Goal: Task Accomplishment & Management: Manage account settings

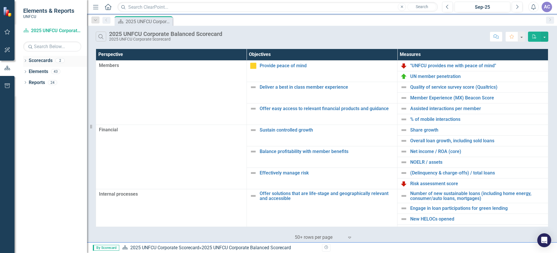
click at [42, 63] on link "Scorecards" at bounding box center [41, 60] width 24 height 7
click at [26, 60] on icon "Dropdown" at bounding box center [25, 61] width 4 height 3
click at [30, 71] on icon "Dropdown" at bounding box center [28, 71] width 4 height 3
click at [45, 85] on link "Corporate Marketing 2025" at bounding box center [62, 82] width 49 height 7
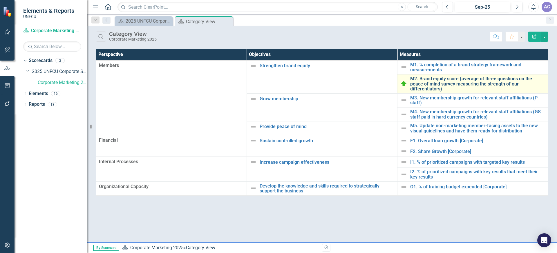
click at [447, 83] on link "M2. Brand equity score (average of three questions on the peace of mind survey …" at bounding box center [477, 83] width 135 height 15
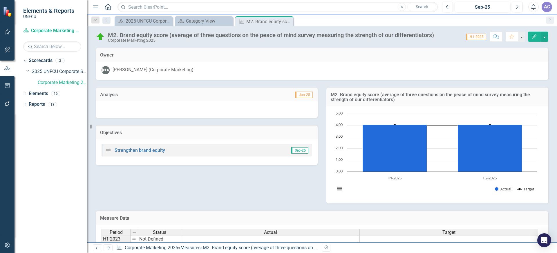
click at [0, 0] on icon "Close" at bounding box center [0, 0] width 0 height 0
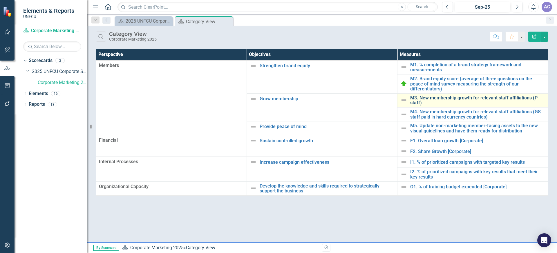
click at [447, 95] on link "M3. New membership growth for relevant staff affiliations (P staff)" at bounding box center [477, 100] width 135 height 10
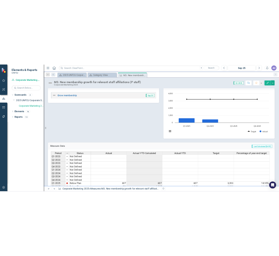
scroll to position [121, 0]
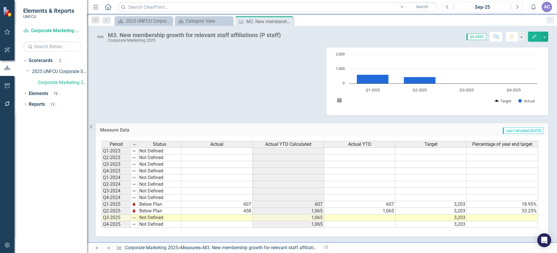
click at [246, 220] on td at bounding box center [216, 218] width 71 height 7
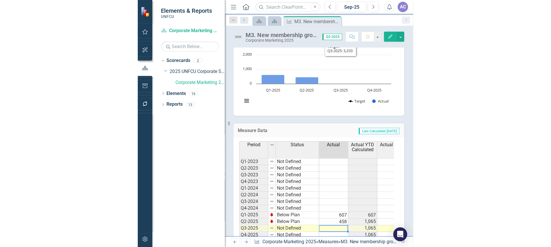
scroll to position [196, 0]
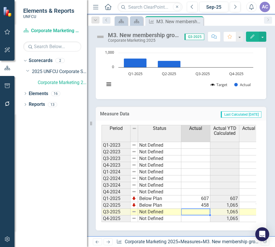
click at [195, 210] on td at bounding box center [195, 212] width 29 height 7
click at [198, 209] on td at bounding box center [195, 212] width 29 height 7
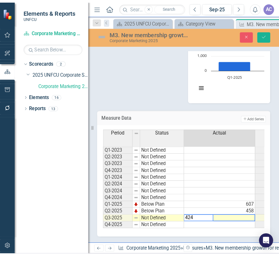
scroll to position [137, 0]
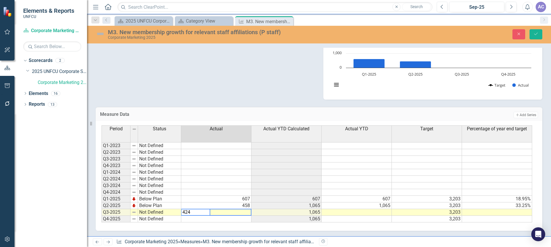
type textarea "424"
click at [346, 211] on td at bounding box center [357, 212] width 70 height 7
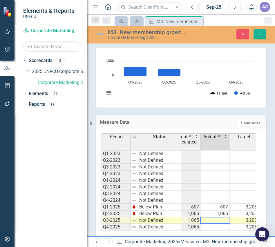
scroll to position [0, 40]
click at [215, 219] on td at bounding box center [214, 220] width 29 height 7
click at [218, 221] on td at bounding box center [214, 220] width 29 height 7
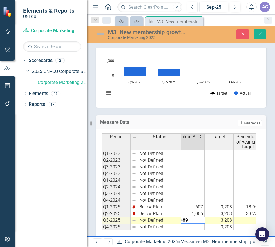
scroll to position [0, 0]
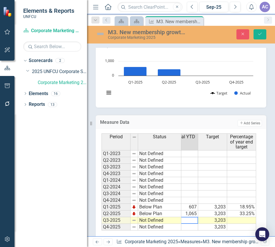
type textarea "1489"
click at [242, 219] on td at bounding box center [241, 220] width 29 height 7
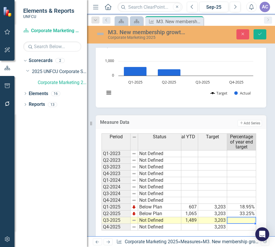
click at [245, 220] on td at bounding box center [241, 220] width 29 height 7
click at [241, 225] on td at bounding box center [241, 227] width 29 height 7
type textarea "46.49"
click at [243, 229] on td at bounding box center [241, 227] width 29 height 7
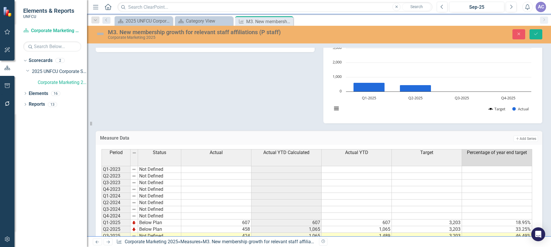
scroll to position [88, 0]
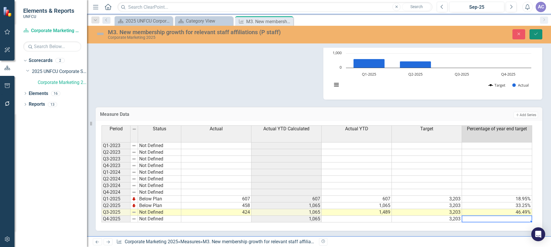
click at [540, 33] on button "Save" at bounding box center [536, 34] width 13 height 10
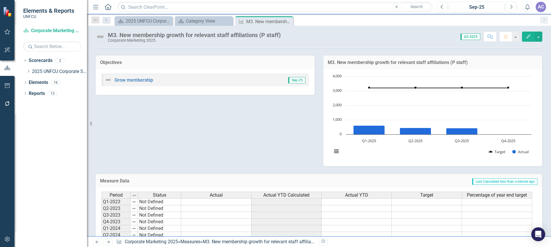
click at [0, 0] on icon "Close" at bounding box center [0, 0] width 0 height 0
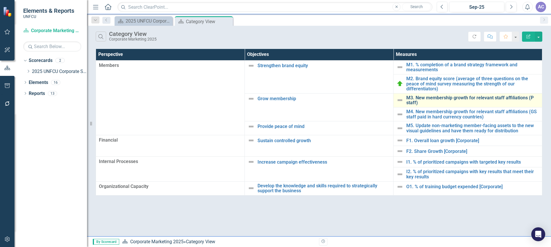
click at [433, 101] on link "M3. New membership growth for relevant staff affiliations (P staff)" at bounding box center [472, 100] width 133 height 10
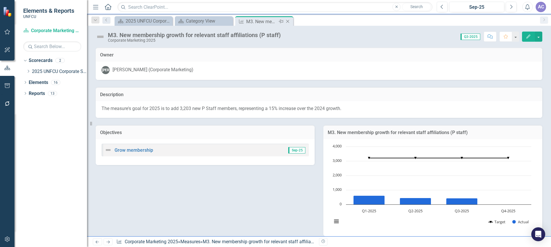
click at [289, 20] on icon "Close" at bounding box center [288, 21] width 6 height 5
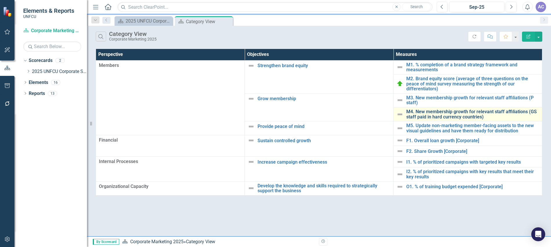
click at [429, 115] on link "M4. New membership growth for relevant staff affiliations (GS staff paid in har…" at bounding box center [472, 114] width 133 height 10
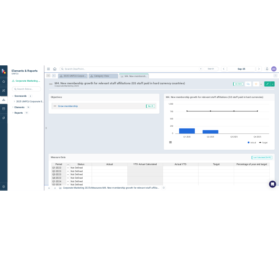
scroll to position [127, 0]
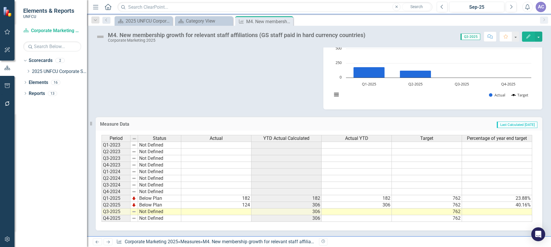
click at [242, 211] on td at bounding box center [216, 212] width 70 height 7
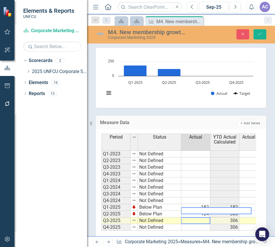
scroll to position [201, 0]
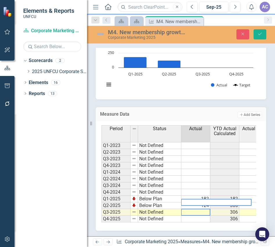
click at [132, 224] on div "Period Status Actual YTD Actual Calculated Actual YTD Target Percentage of year…" at bounding box center [181, 176] width 171 height 110
click at [203, 209] on td at bounding box center [195, 212] width 29 height 7
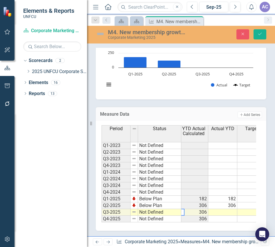
scroll to position [0, 34]
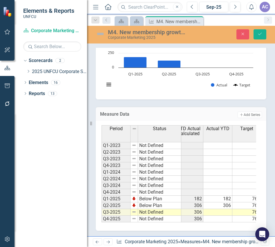
type textarea "124"
click at [222, 209] on td at bounding box center [217, 212] width 29 height 7
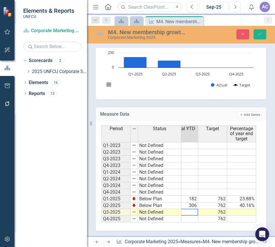
type textarea "430"
click at [240, 209] on td at bounding box center [241, 212] width 29 height 7
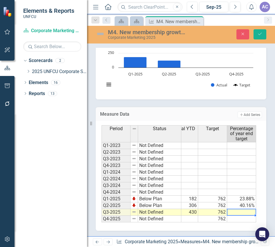
click at [241, 209] on td at bounding box center [241, 212] width 29 height 7
type textarea "56.43"
click at [246, 189] on td at bounding box center [241, 192] width 29 height 7
click at [259, 36] on icon "Save" at bounding box center [259, 34] width 5 height 4
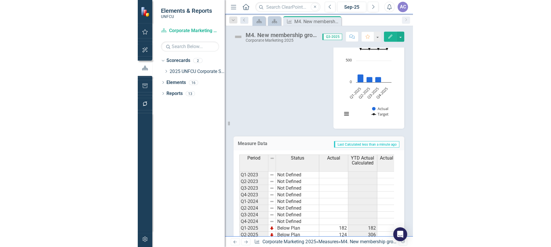
scroll to position [164, 0]
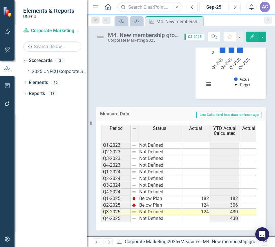
click at [166, 209] on td "Not Defined" at bounding box center [159, 212] width 43 height 7
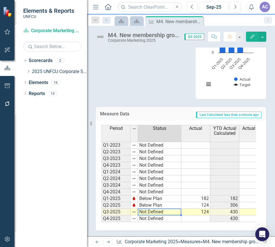
click at [172, 209] on td "Not Defined" at bounding box center [159, 212] width 43 height 7
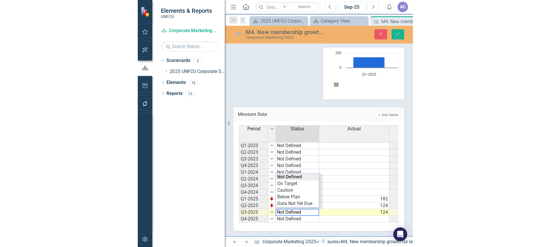
scroll to position [137, 0]
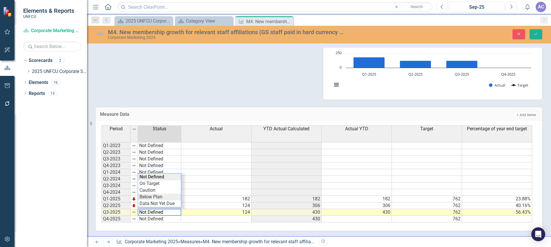
type textarea "Below Plan"
click at [159, 197] on div "Period Status Actual YTD Actual Calculated Actual YTD Target Percentage of year…" at bounding box center [317, 174] width 431 height 97
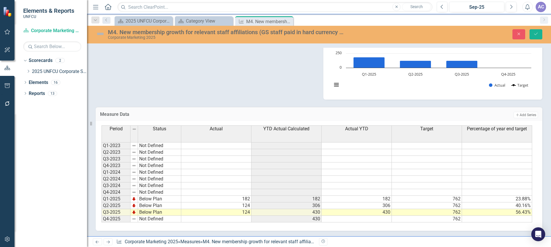
click at [213, 83] on div "Objectives Grow membership Sep-25 M4. New membership growth for relevant staff …" at bounding box center [318, 40] width 455 height 119
click at [535, 35] on icon "Save" at bounding box center [536, 34] width 5 height 4
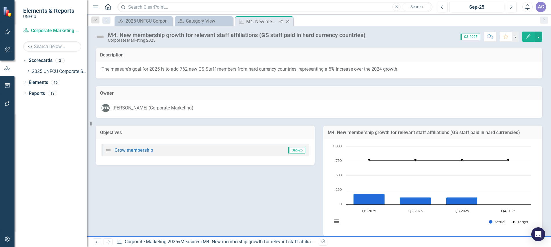
click at [290, 21] on icon "Close" at bounding box center [288, 21] width 6 height 5
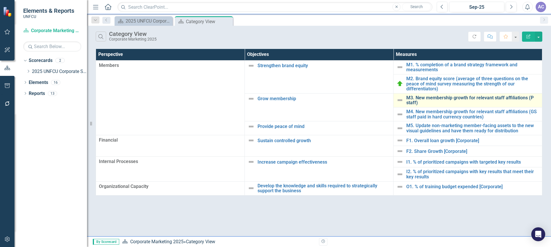
click at [434, 99] on link "M3. New membership growth for relevant staff affiliations (P staff)" at bounding box center [472, 100] width 133 height 10
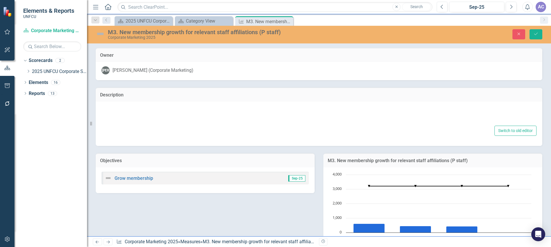
type textarea "<p>The measure's goal for 2025 is to add 3,203 new P Staff members, representin…"
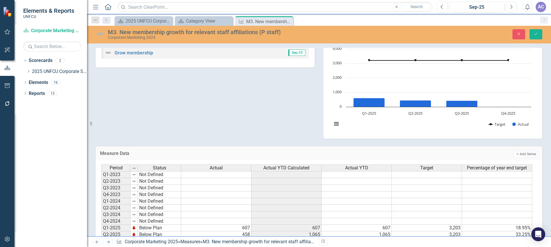
scroll to position [254, 0]
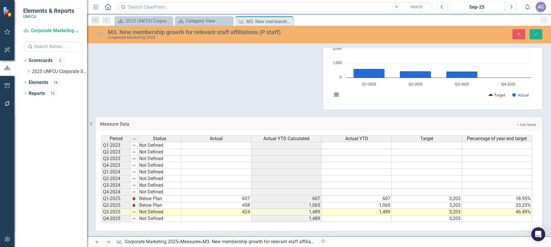
click at [144, 213] on td "Not Defined" at bounding box center [159, 212] width 43 height 7
type textarea "Below Plan"
click at [162, 195] on div "Period Status Actual Actual YTD Calculated Actual YTD Target Percentage of year…" at bounding box center [317, 178] width 431 height 87
click at [187, 124] on h3 "Measure Data" at bounding box center [219, 124] width 239 height 5
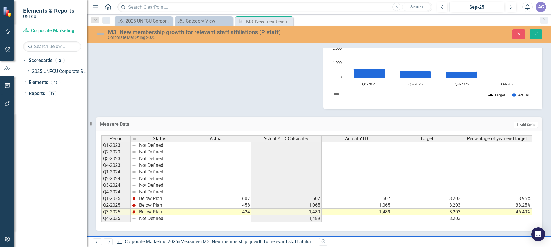
click at [191, 99] on div "Objectives Grow membership Sep-25 M3. New membership growth for relevant staff …" at bounding box center [318, 50] width 455 height 119
click at [537, 34] on icon "Save" at bounding box center [536, 34] width 5 height 4
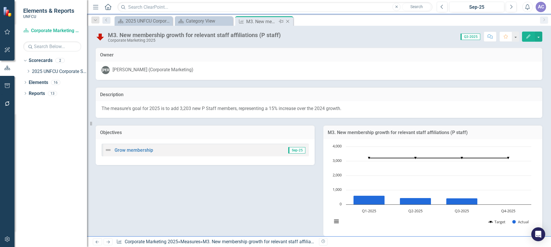
click at [290, 22] on icon "Close" at bounding box center [288, 21] width 6 height 5
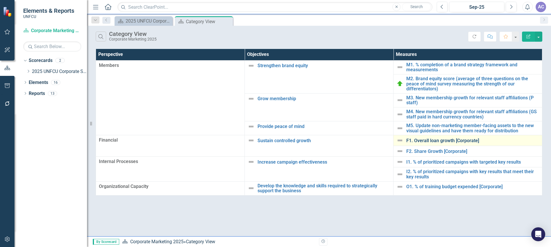
click at [445, 141] on link "F1. Overall loan growth [Corporate]" at bounding box center [472, 140] width 133 height 5
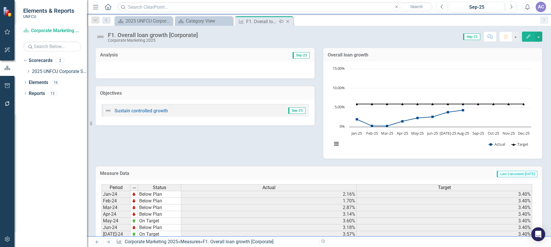
click at [289, 21] on icon "Close" at bounding box center [288, 21] width 6 height 5
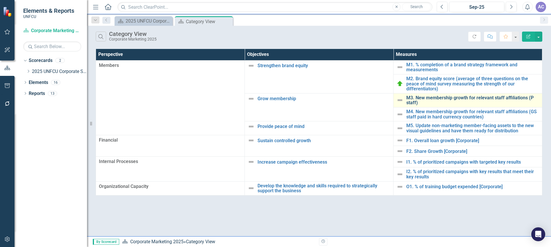
click at [431, 101] on link "M3. New membership growth for relevant staff affiliations (P staff)" at bounding box center [472, 100] width 133 height 10
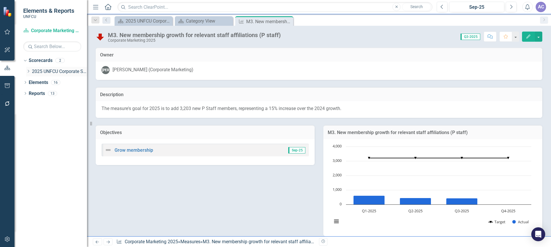
click at [28, 71] on icon at bounding box center [28, 71] width 1 height 3
click at [44, 82] on link "Corporate Marketing 2025" at bounding box center [62, 82] width 49 height 7
